Goal: Navigation & Orientation: Understand site structure

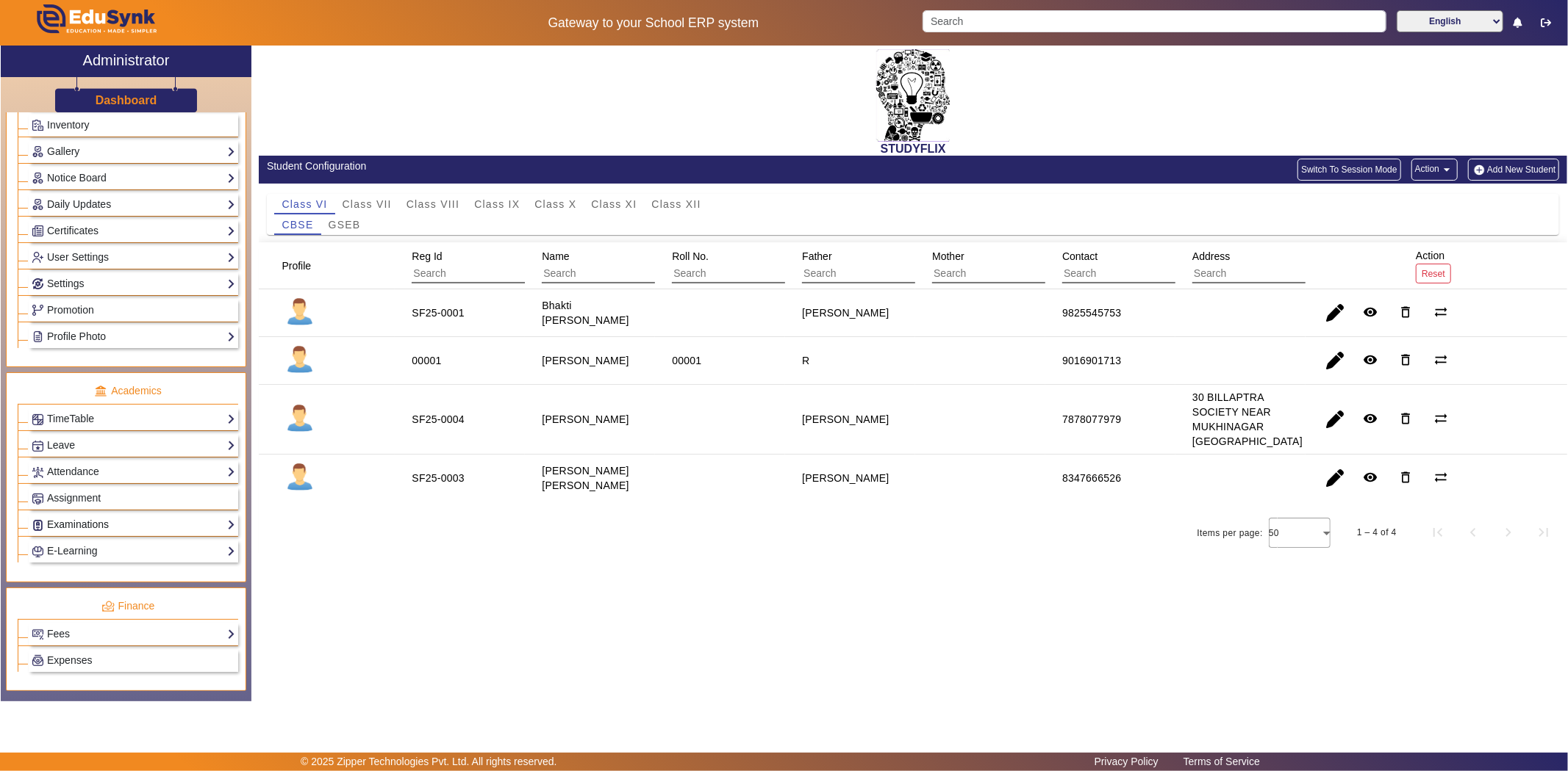
scroll to position [407, 0]
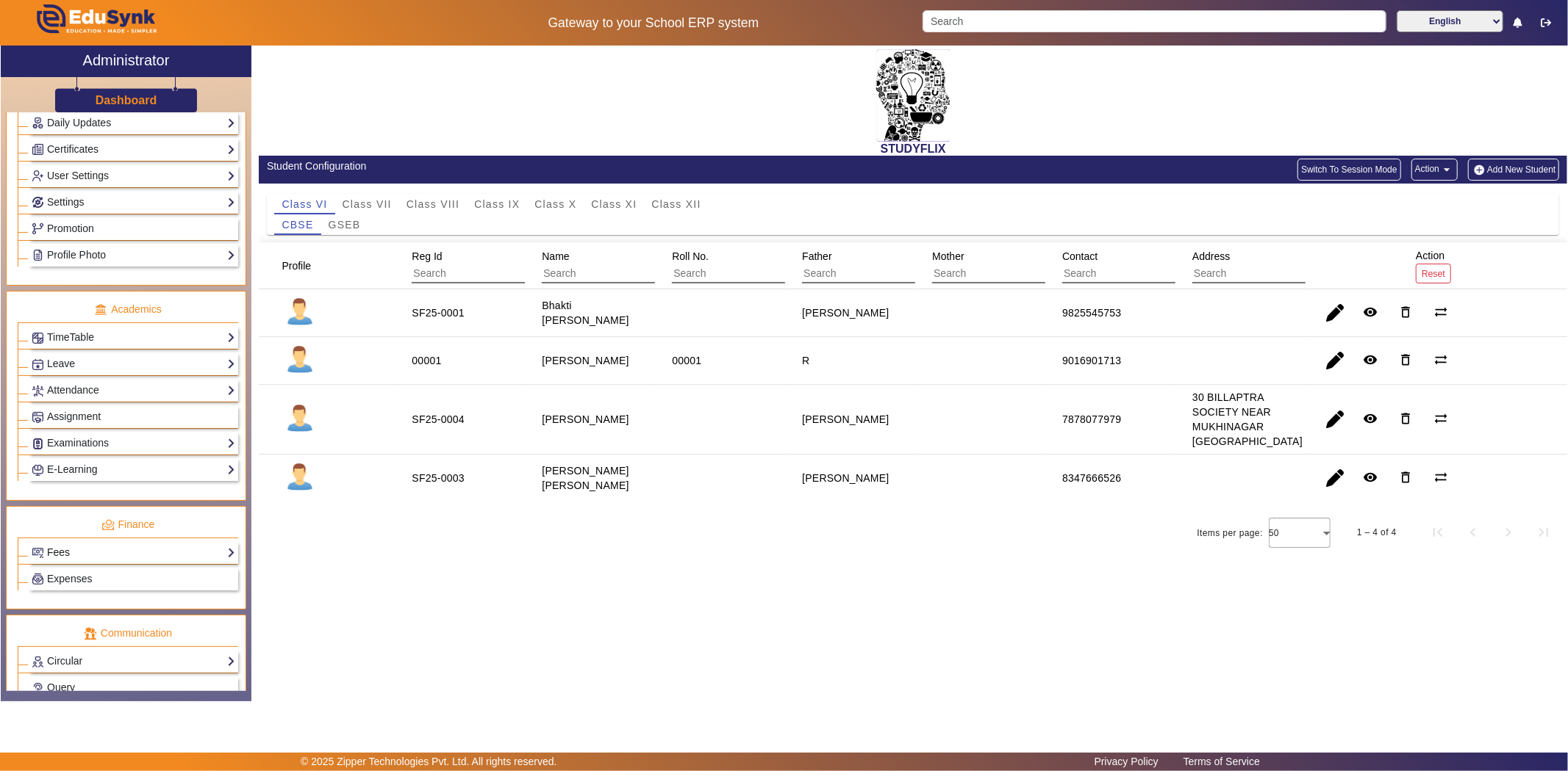
click at [71, 549] on link "Fees" at bounding box center [133, 553] width 203 height 17
click at [62, 626] on link "Fee Audit" at bounding box center [61, 624] width 43 height 12
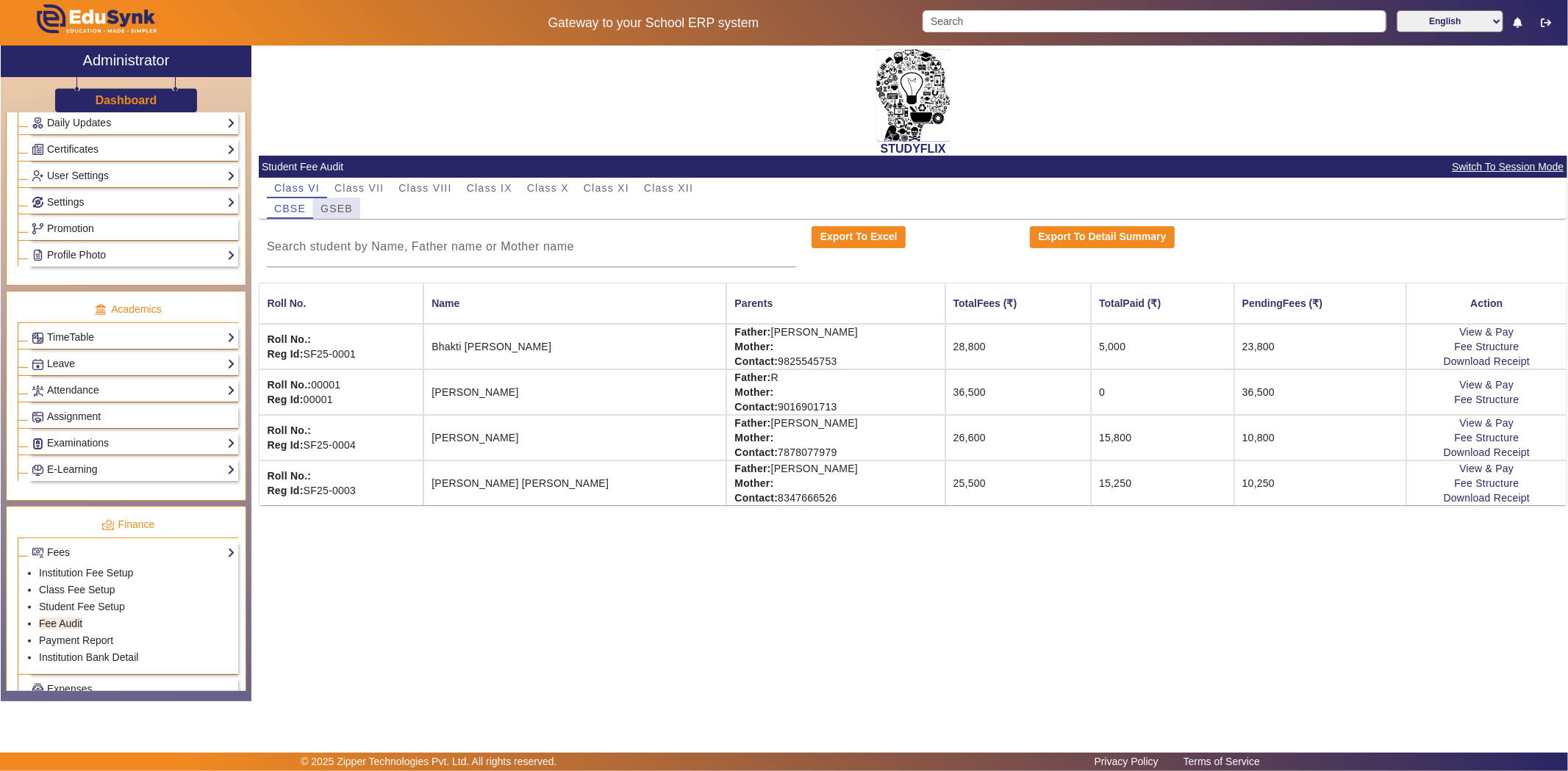
click at [340, 210] on span "GSEB" at bounding box center [337, 208] width 33 height 10
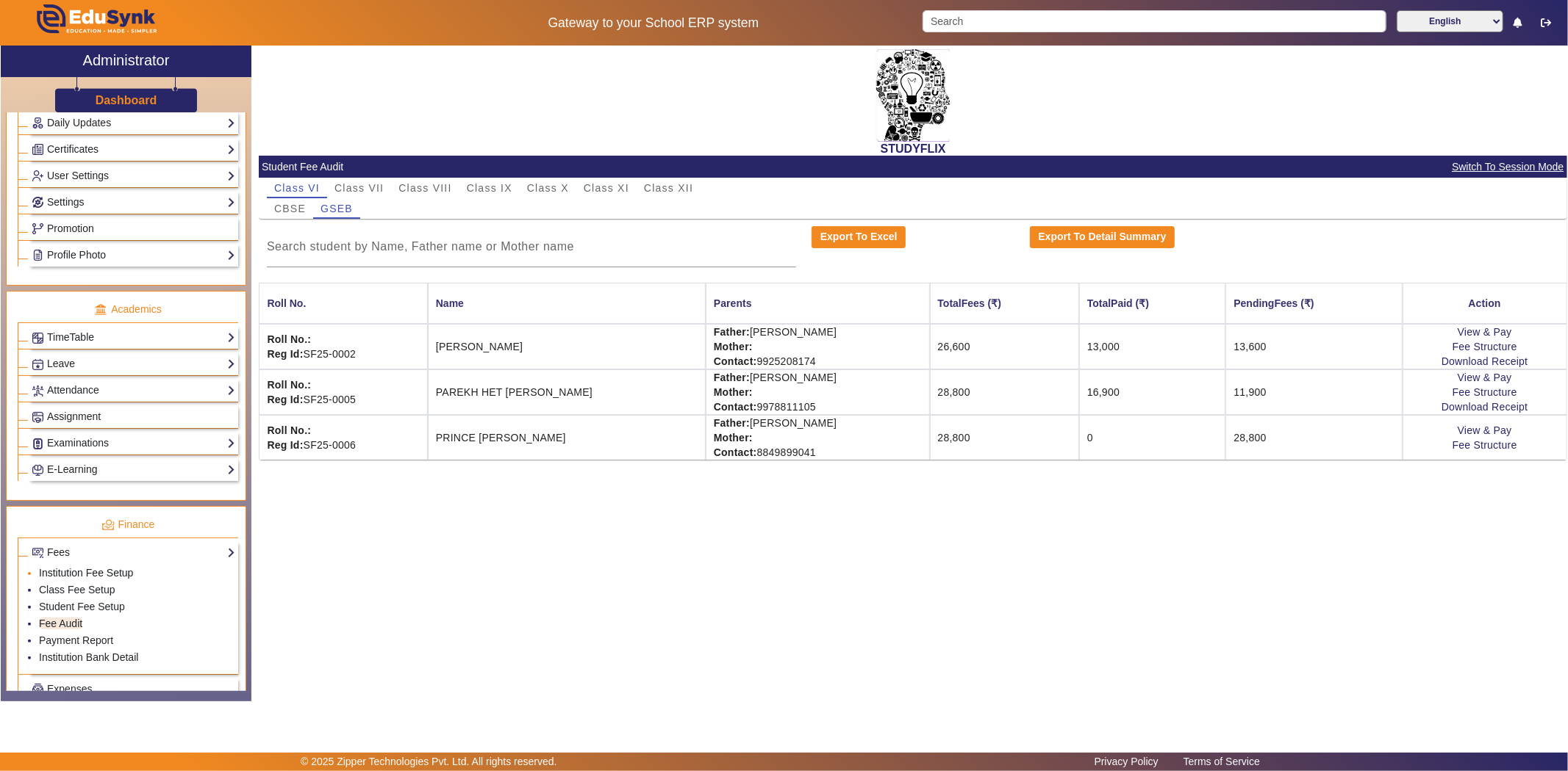
click at [91, 577] on link "Institution Fee Setup" at bounding box center [86, 572] width 94 height 12
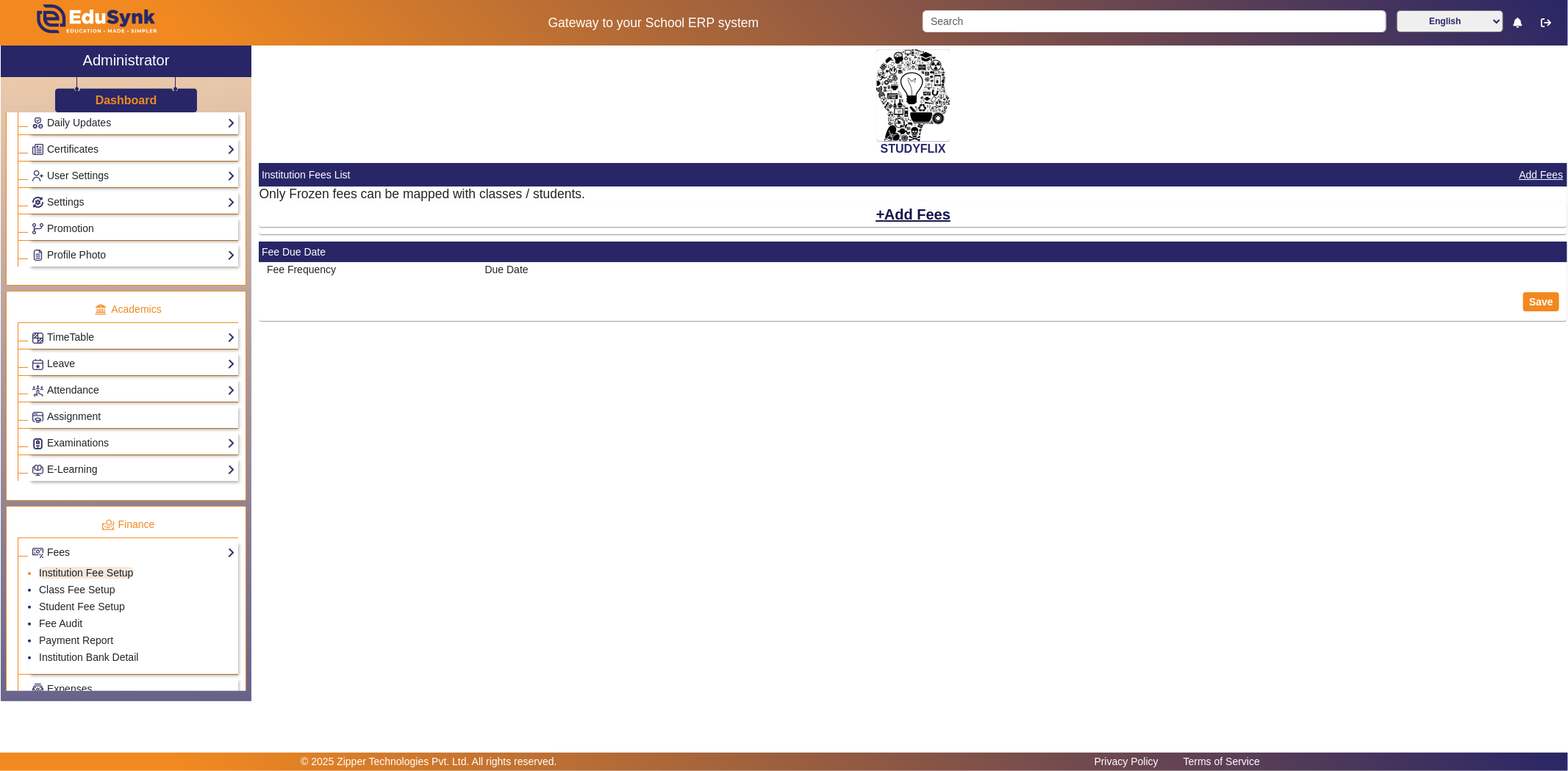
select select "10"
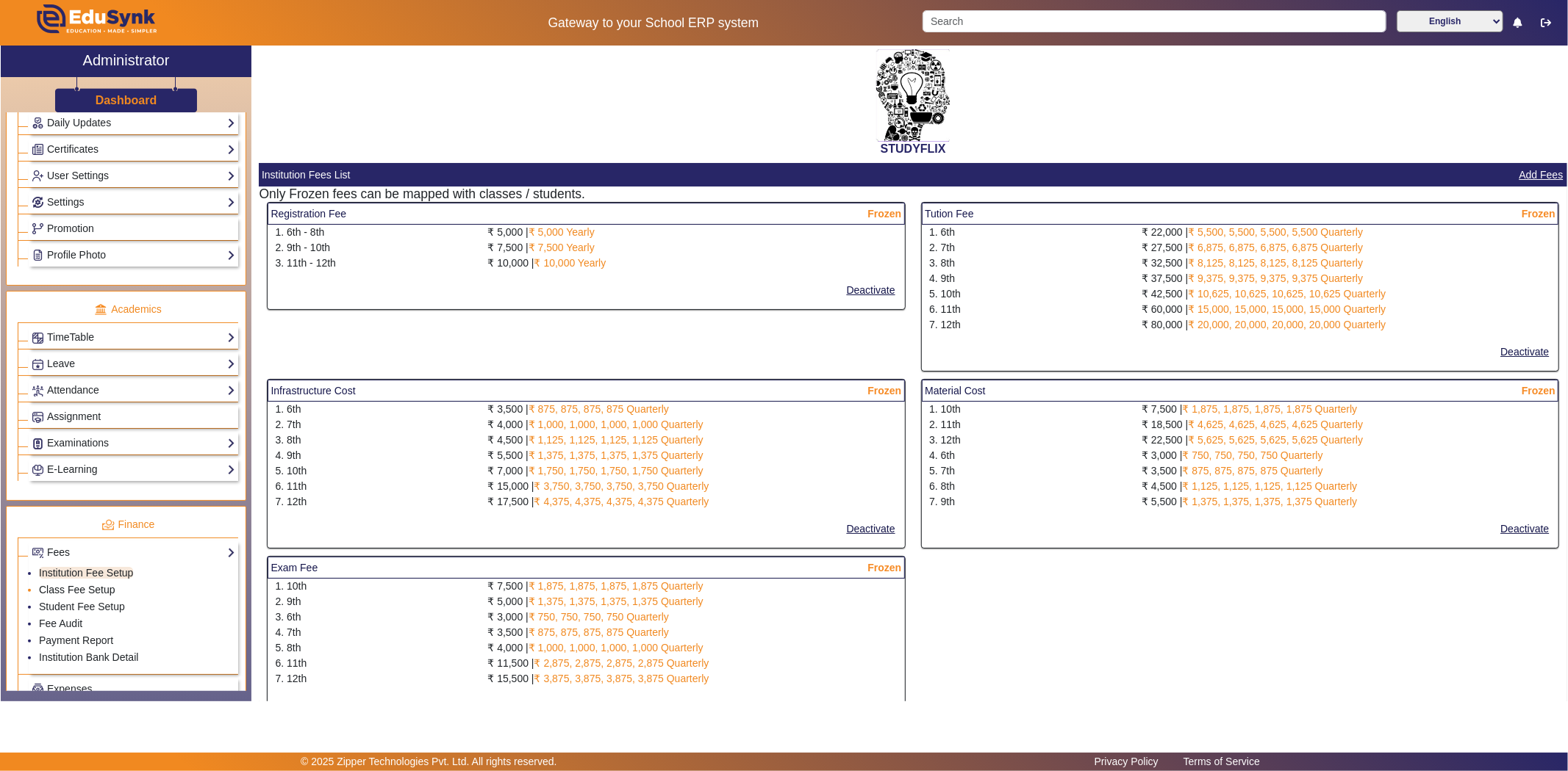
click at [91, 592] on link "Class Fee Setup" at bounding box center [77, 589] width 76 height 12
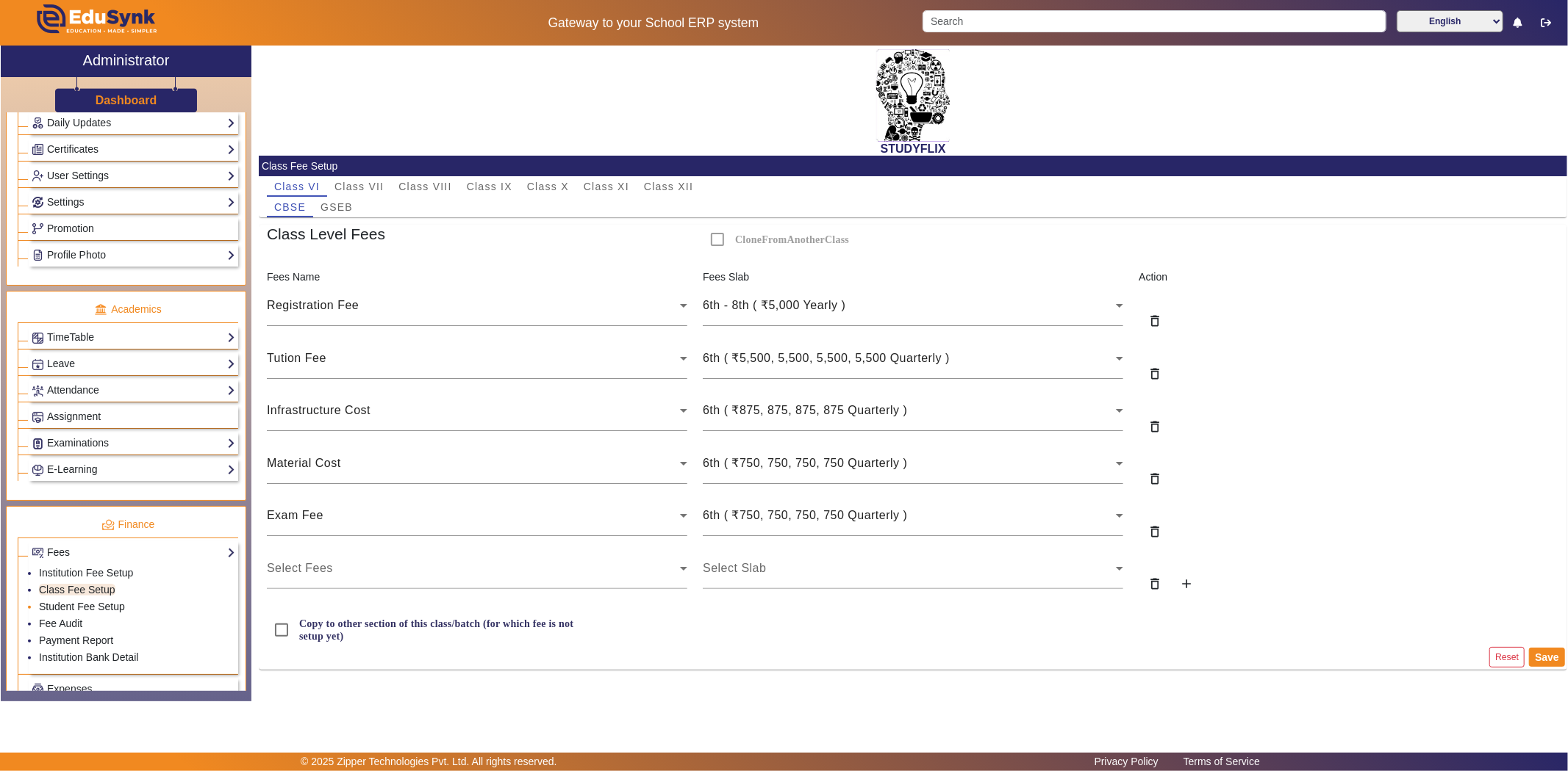
click at [81, 608] on link "Student Fee Setup" at bounding box center [82, 607] width 86 height 12
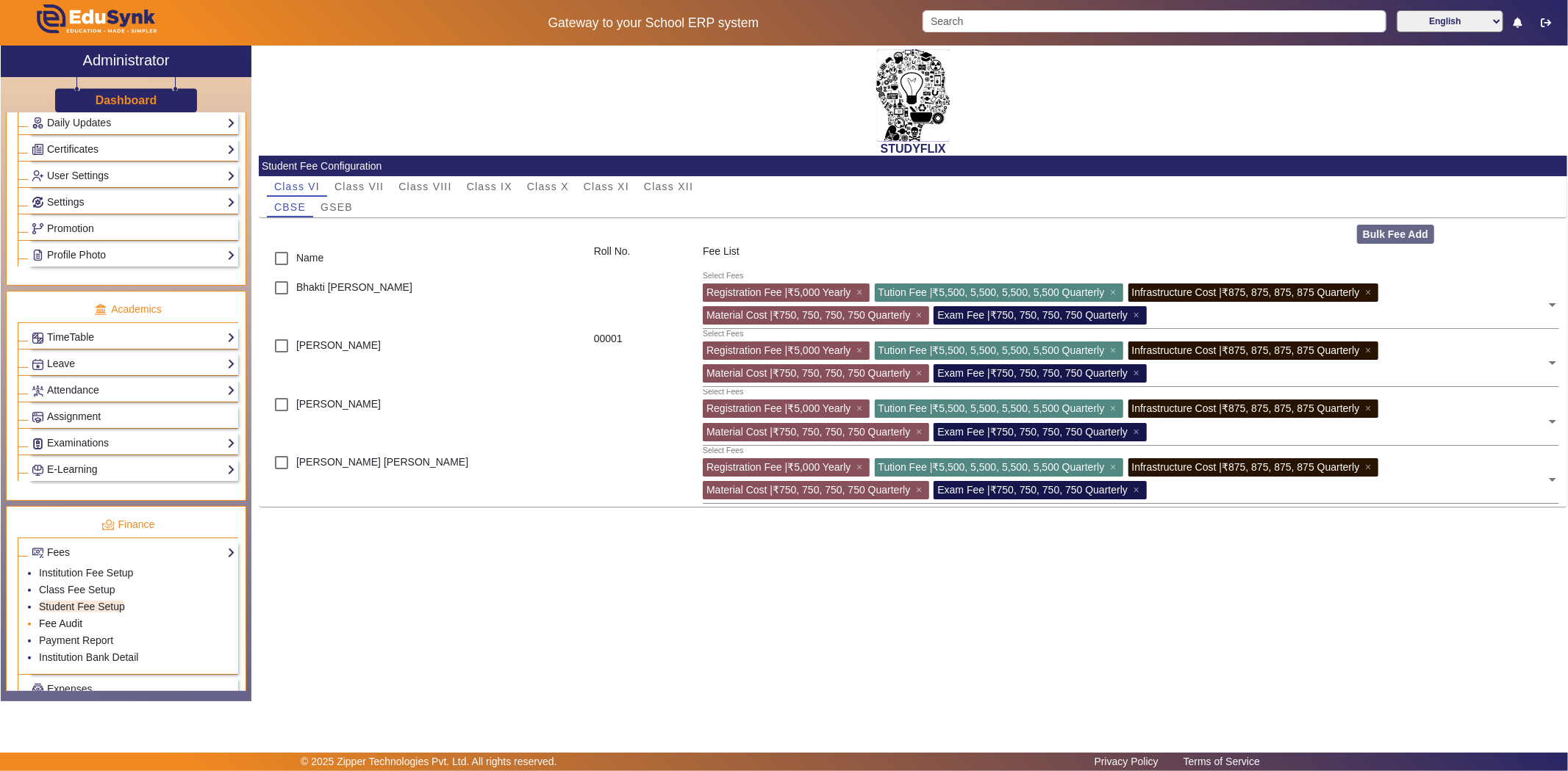
click at [79, 626] on link "Fee Audit" at bounding box center [61, 624] width 43 height 12
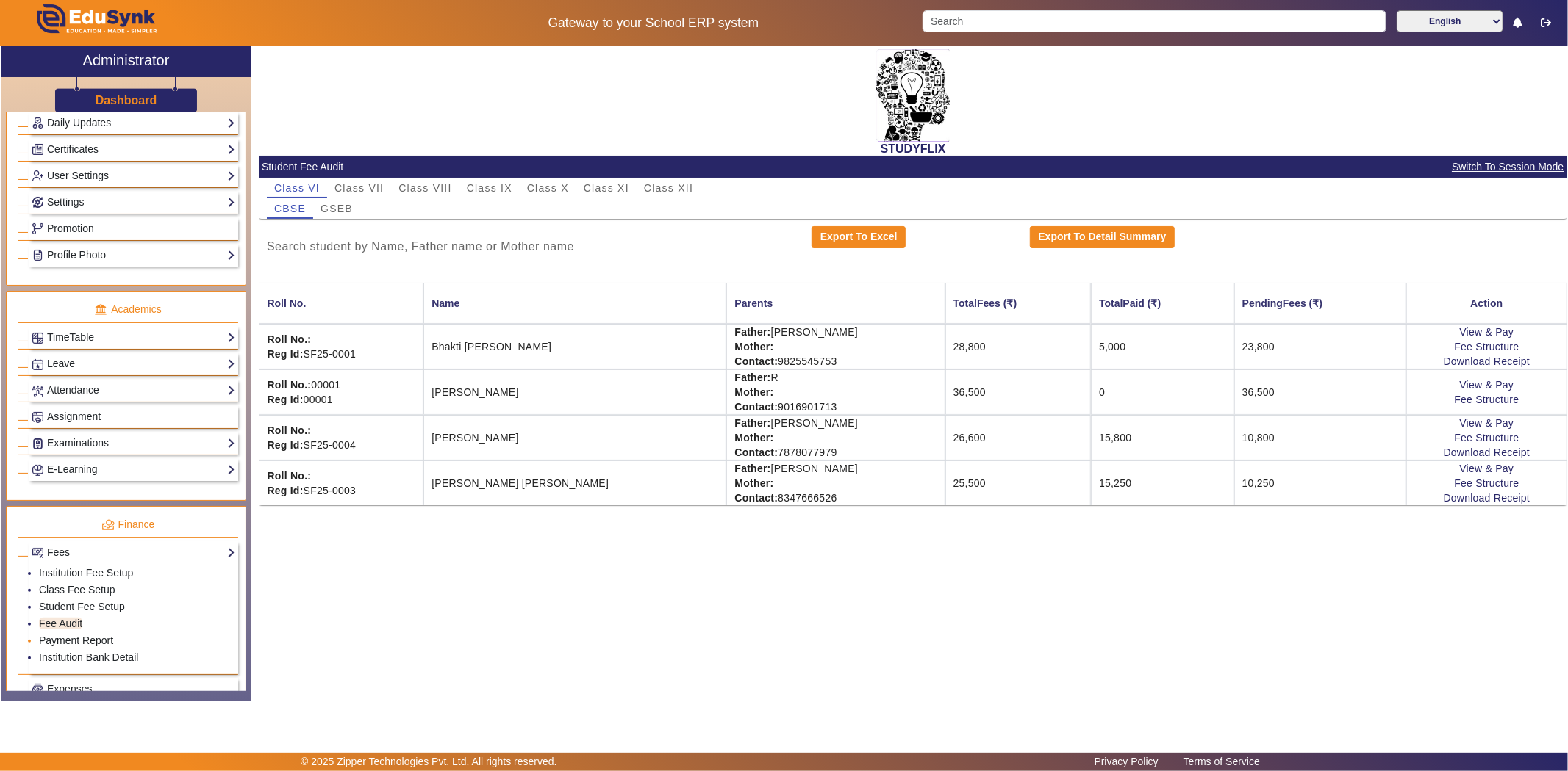
click at [79, 644] on link "Payment Report" at bounding box center [76, 640] width 75 height 12
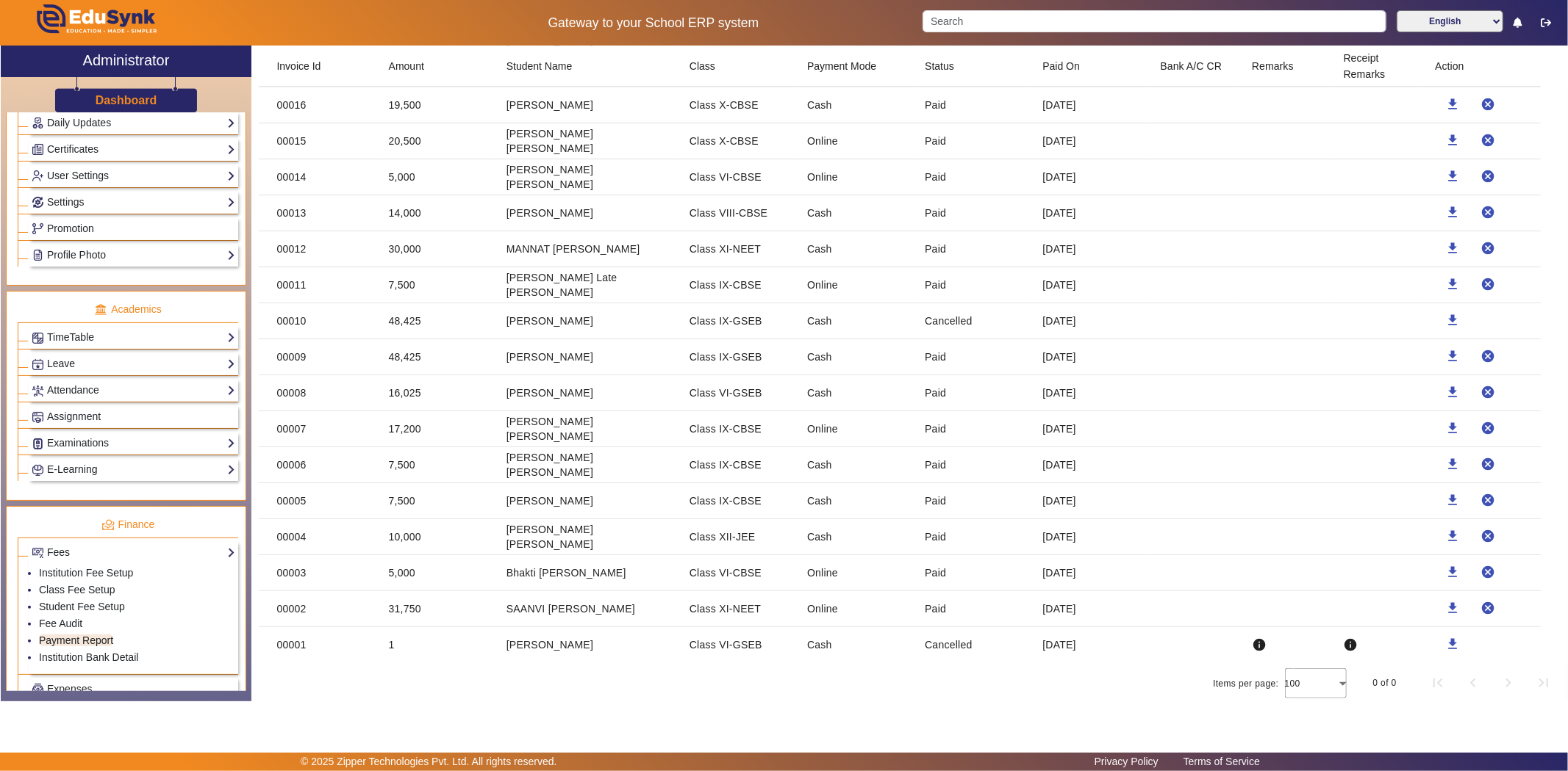
scroll to position [2946, 0]
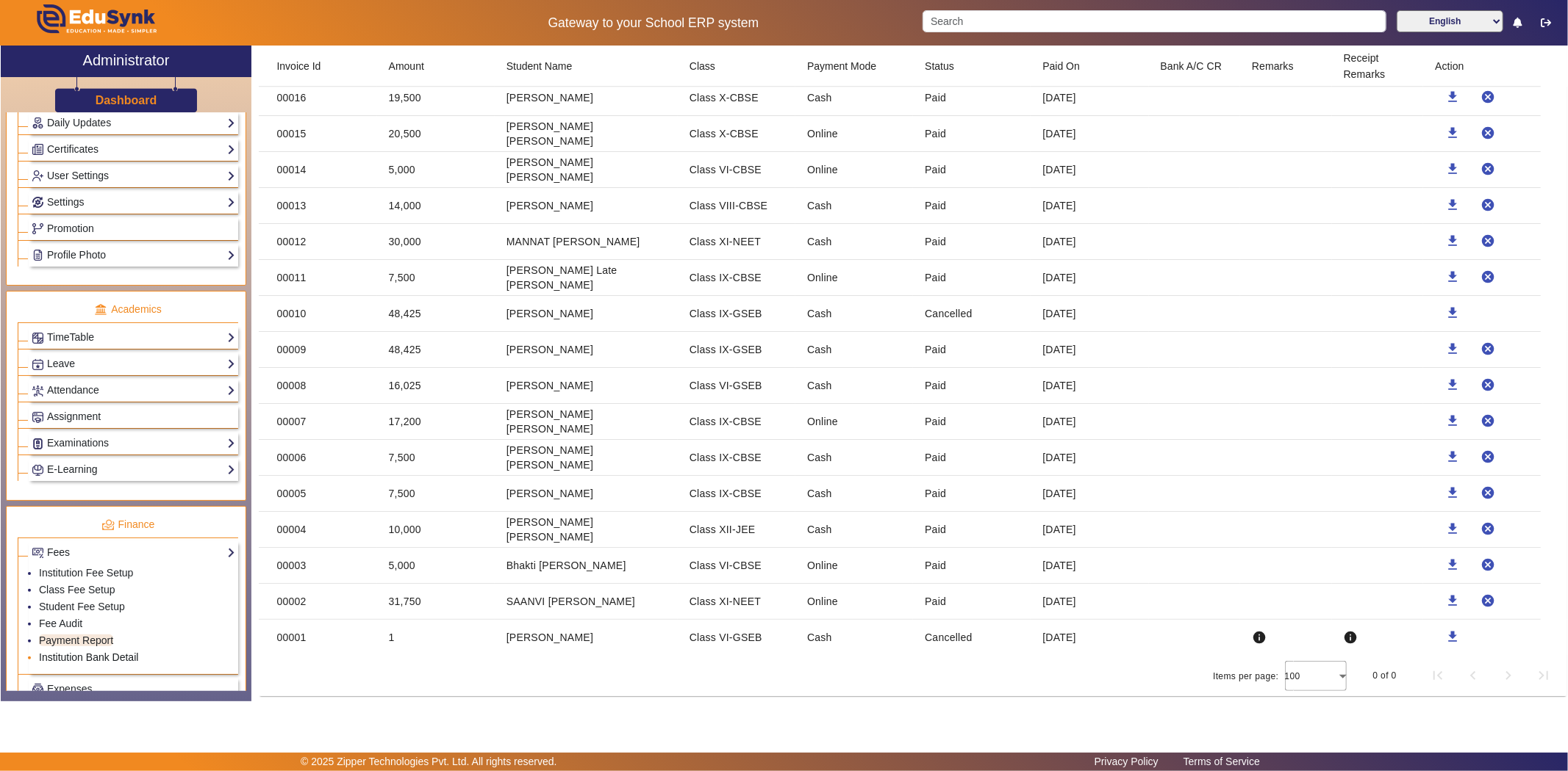
click at [75, 663] on link "Institution Bank Detail" at bounding box center [89, 657] width 99 height 12
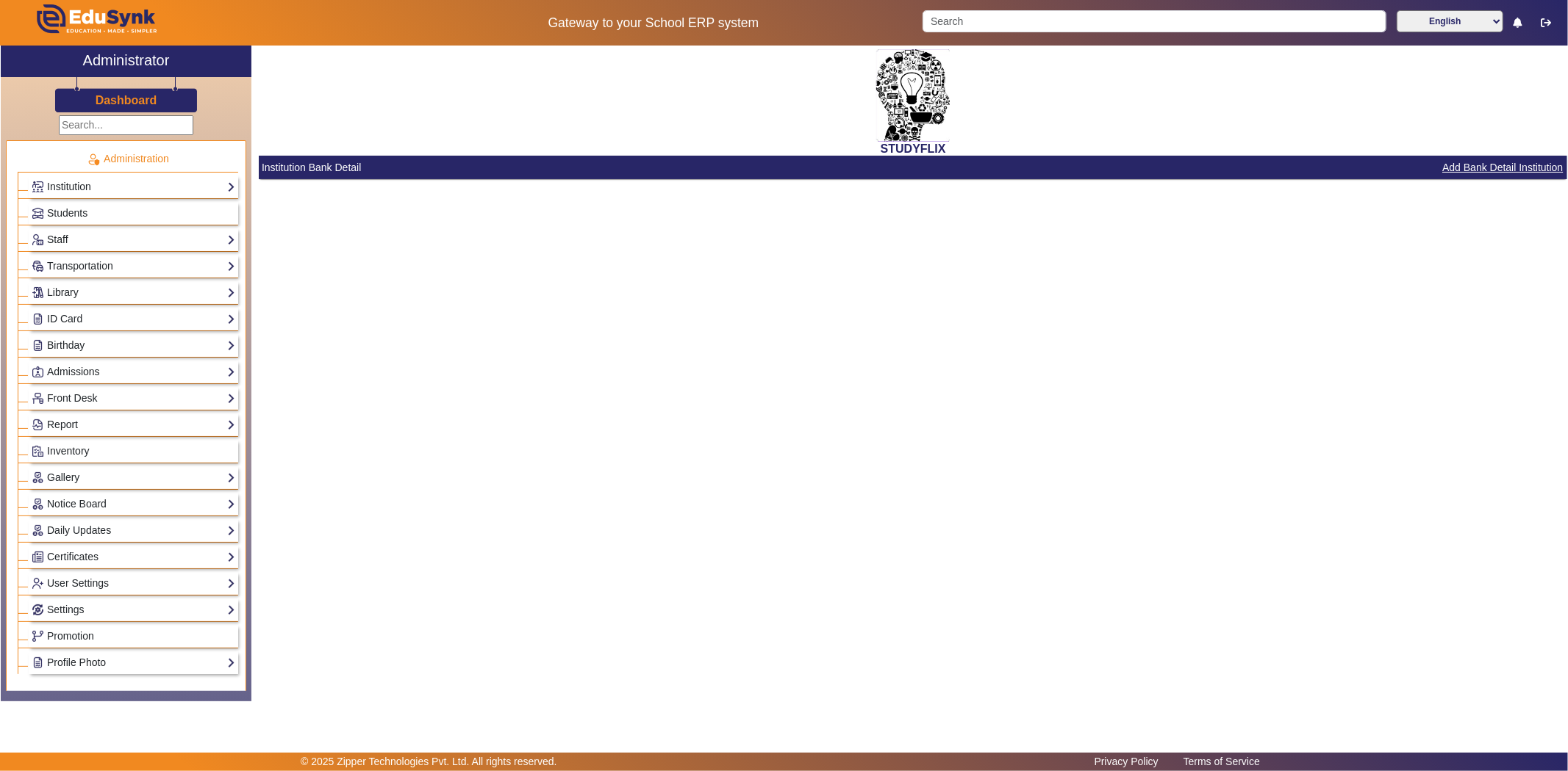
click at [67, 233] on link "Staff" at bounding box center [133, 240] width 203 height 17
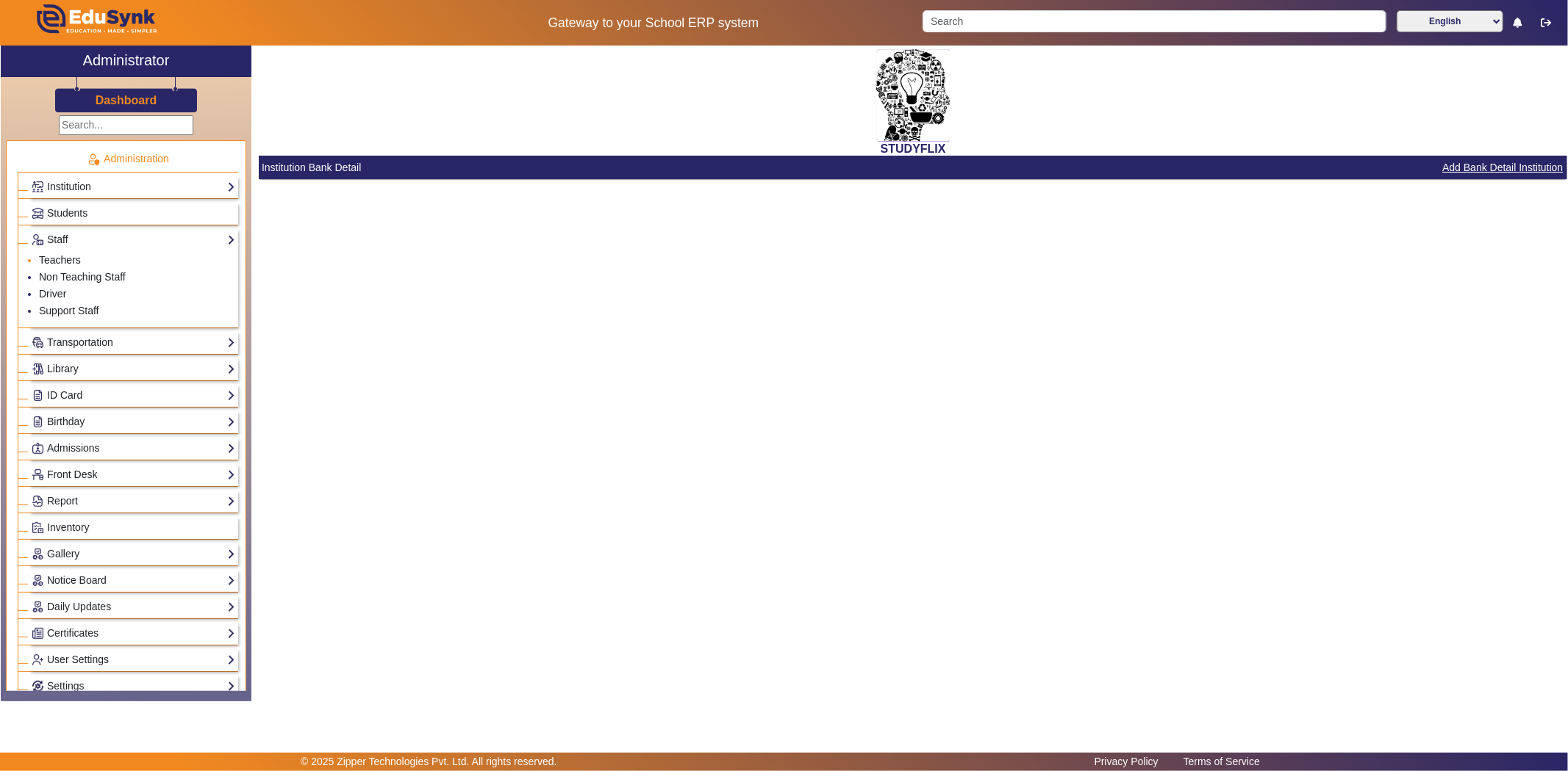
click at [57, 255] on link "Teachers" at bounding box center [60, 260] width 42 height 12
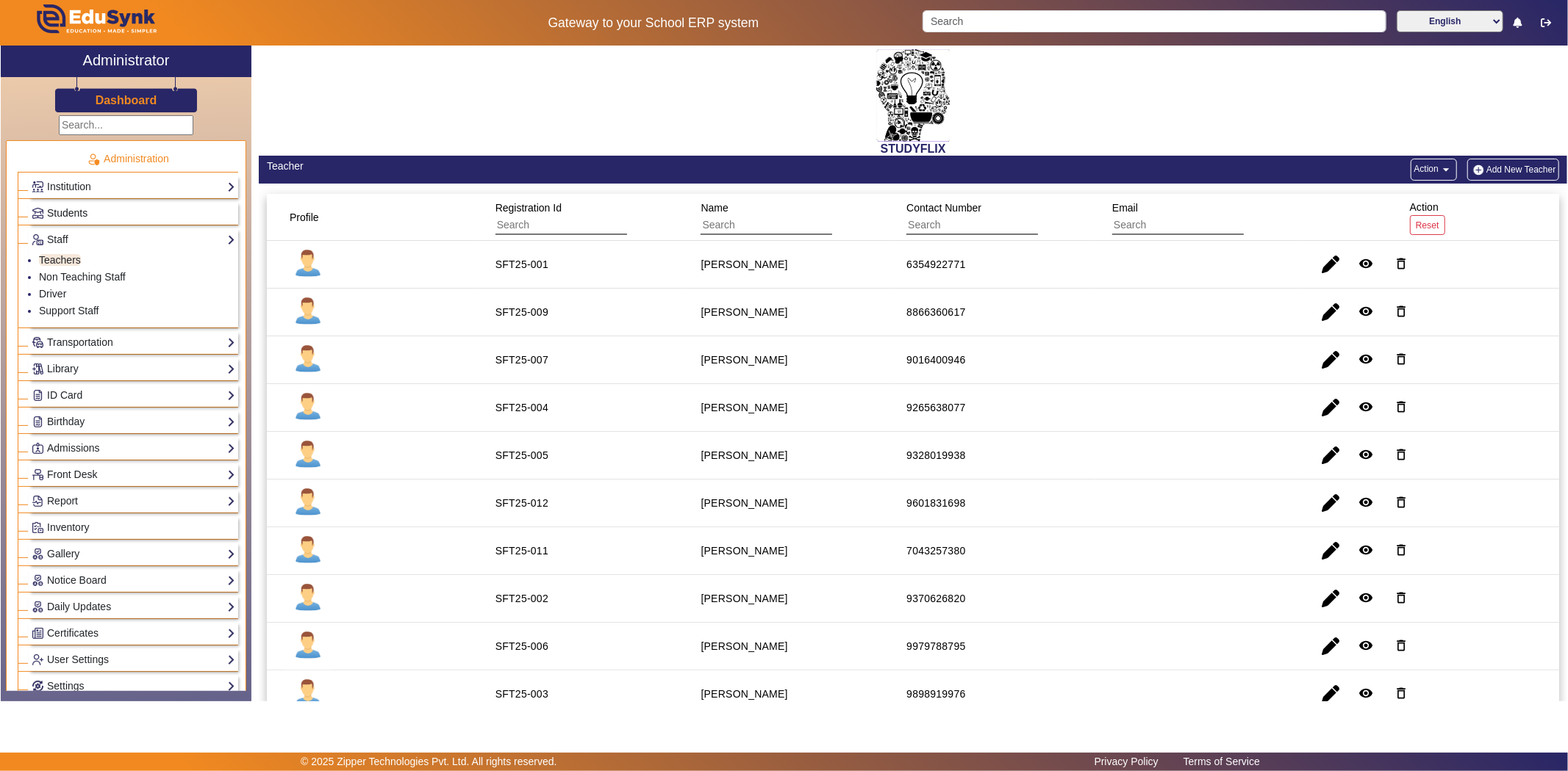
click at [76, 209] on span "Students" at bounding box center [66, 213] width 40 height 12
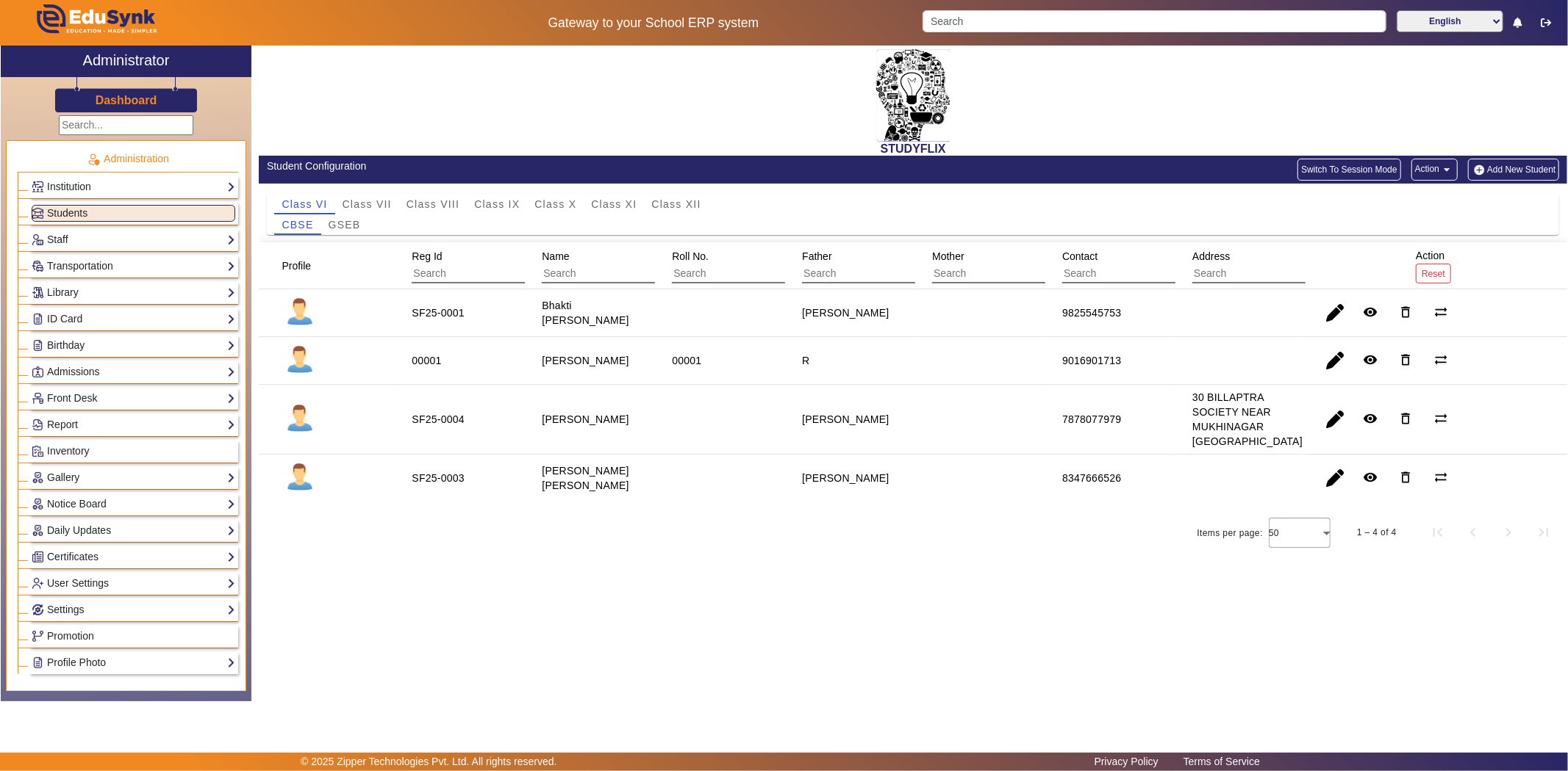
click at [81, 196] on div "Institution Institution Details Session Configuration Classes/Batches Subjects" at bounding box center [133, 186] width 210 height 22
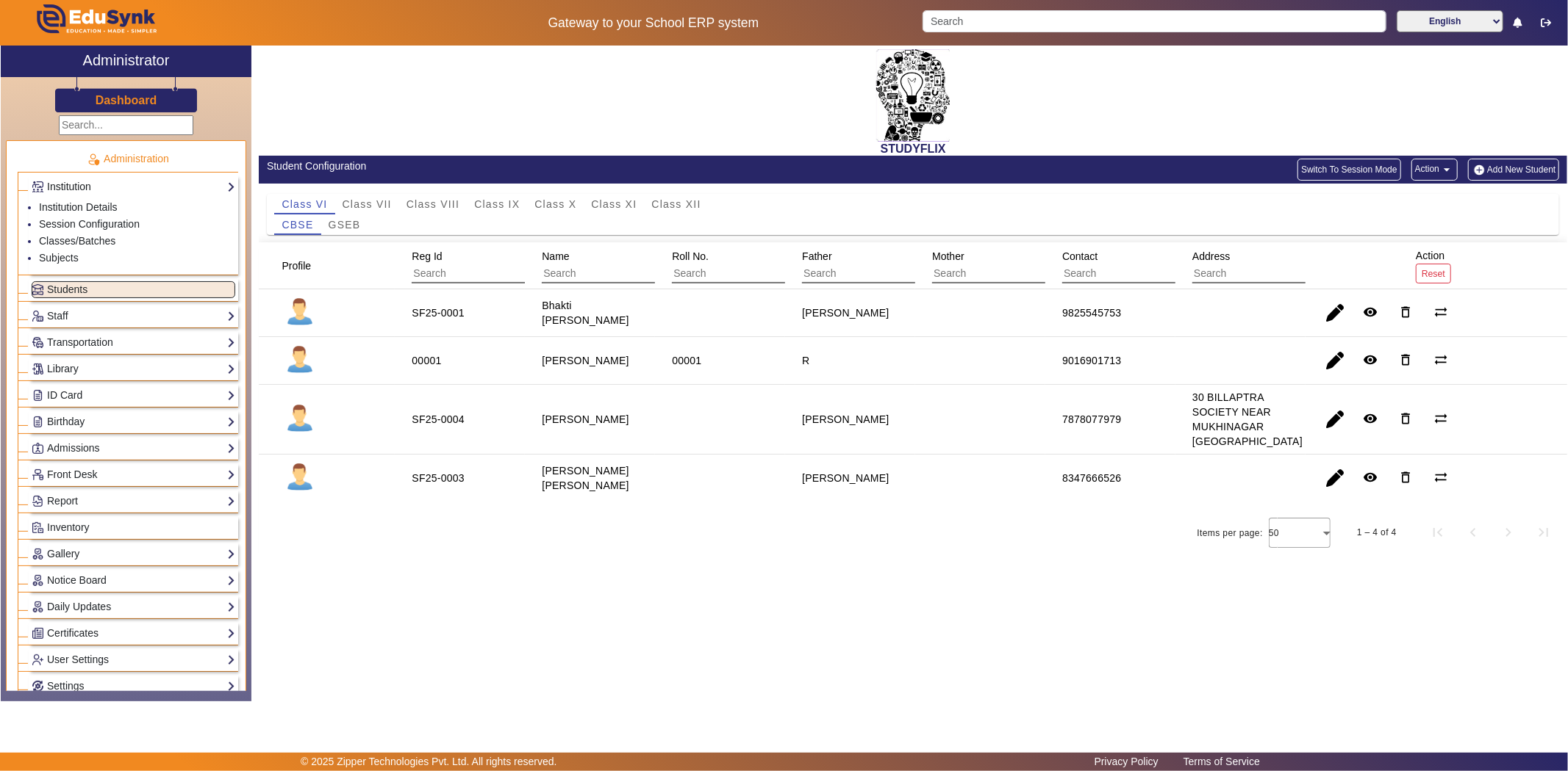
click at [81, 191] on link "Institution" at bounding box center [133, 186] width 203 height 17
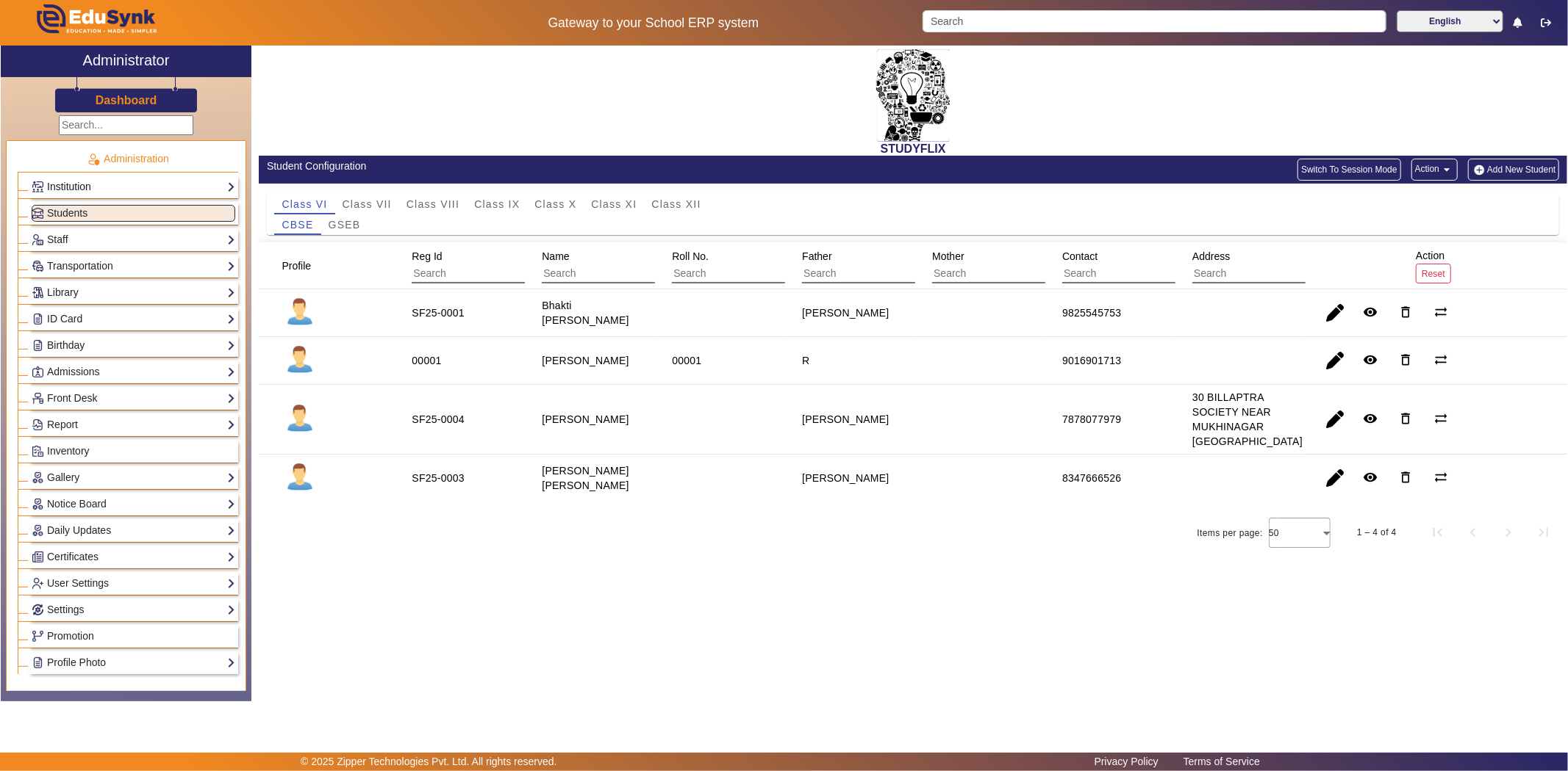
click at [84, 188] on link "Institution" at bounding box center [133, 186] width 203 height 17
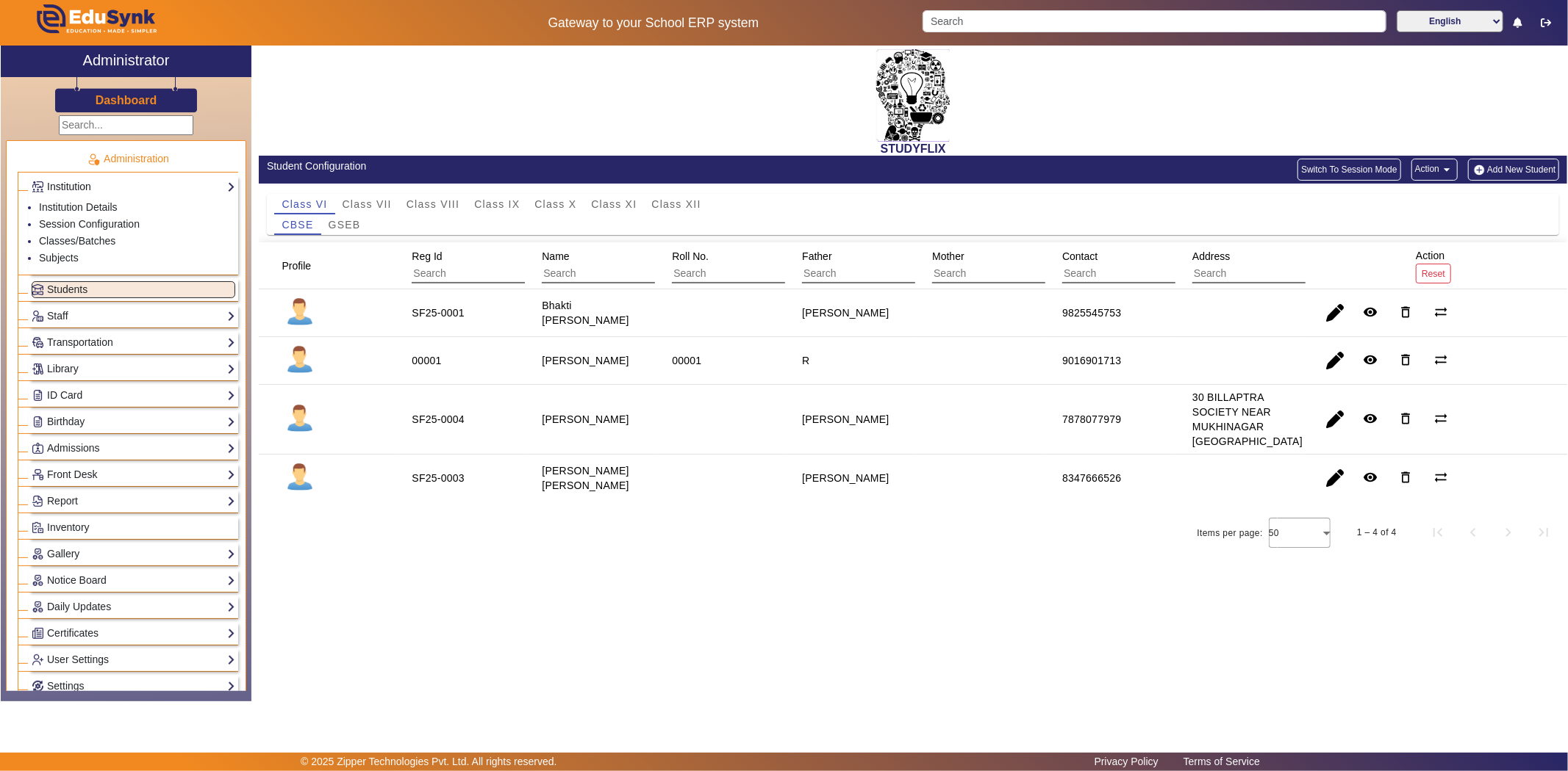
click at [84, 188] on link "Institution" at bounding box center [133, 186] width 203 height 17
